Goal: Download file/media

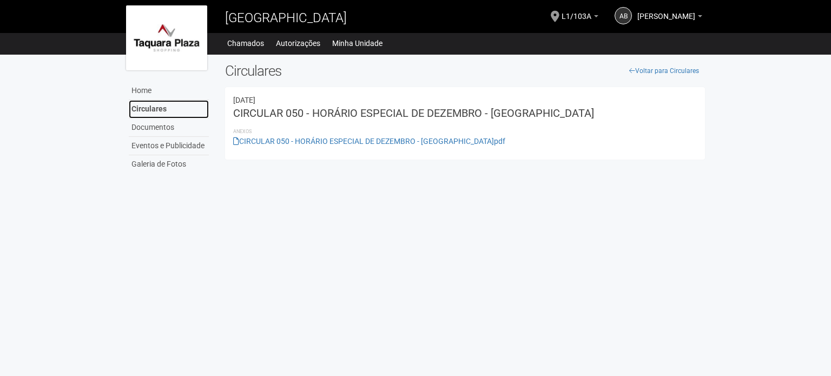
click at [150, 107] on link "Circulares" at bounding box center [169, 109] width 80 height 18
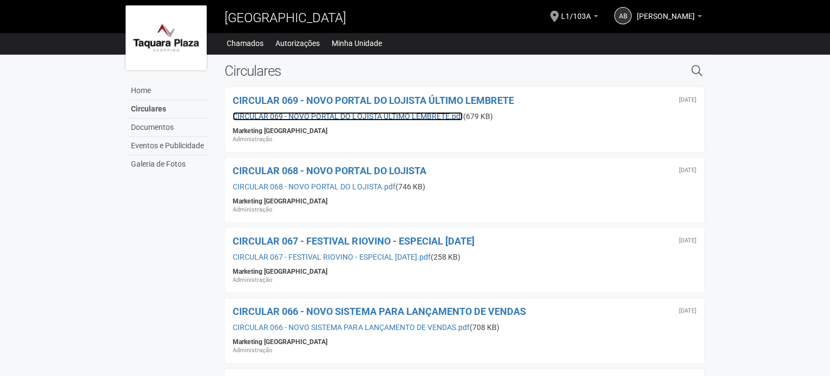
click at [357, 115] on link "CIRCULAR 069 - NOVO PORTAL DO LOJISTA ÚLTIMO LEMBRETE.pdf" at bounding box center [348, 116] width 230 height 9
click at [561, 12] on span "L1/103A" at bounding box center [576, 11] width 30 height 19
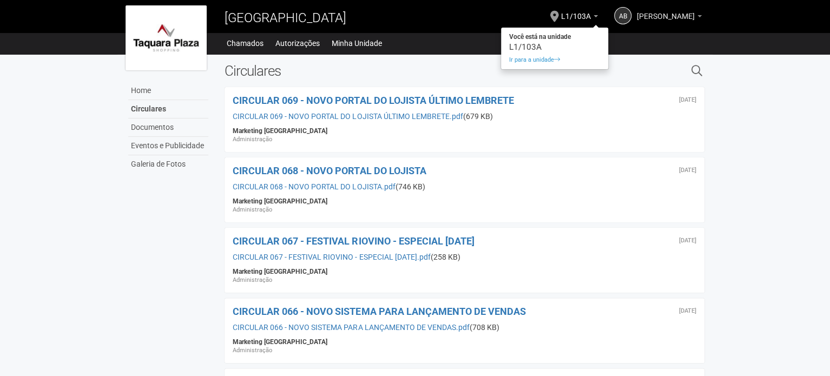
click at [669, 17] on span "[PERSON_NAME]" at bounding box center [666, 11] width 58 height 19
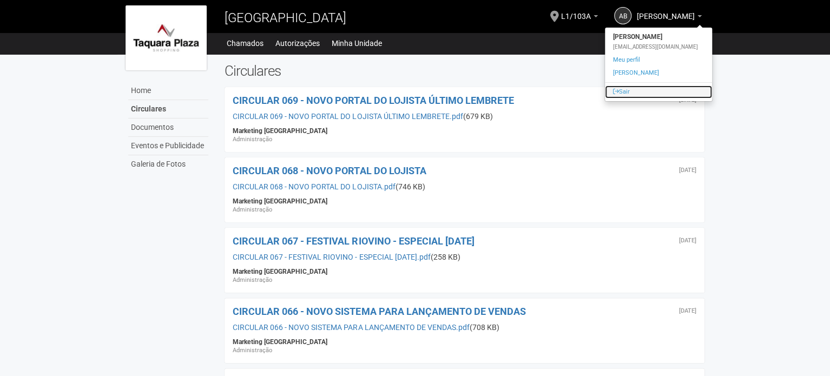
click at [622, 93] on link "Sair" at bounding box center [658, 92] width 107 height 13
